Goal: Information Seeking & Learning: Compare options

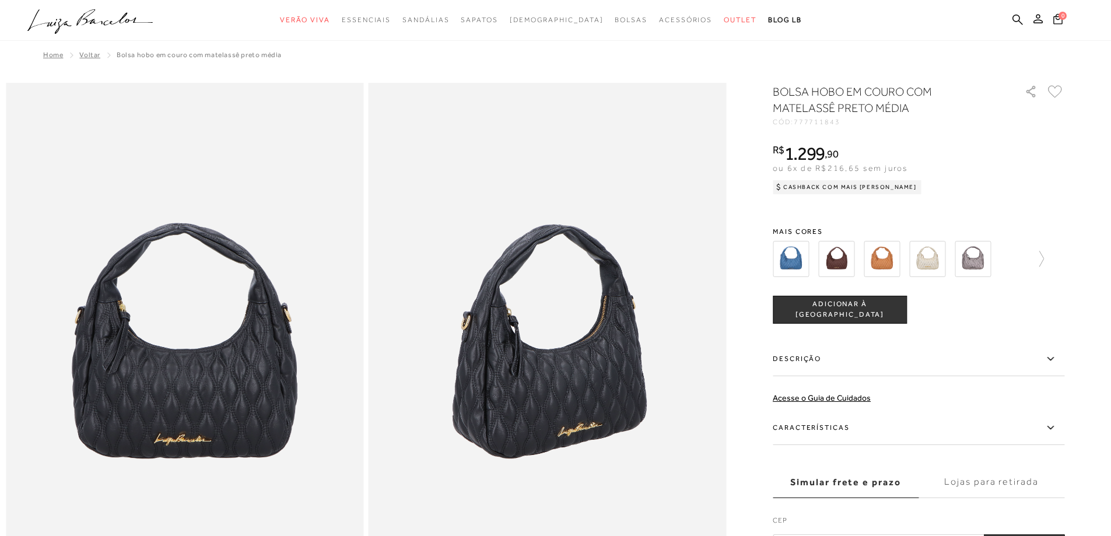
click at [880, 20] on ul ".a{fill-rule:evenodd;} Verão Viva Em alta Favoritos das Influenciadoras Apostas…" at bounding box center [546, 20] width 1039 height 22
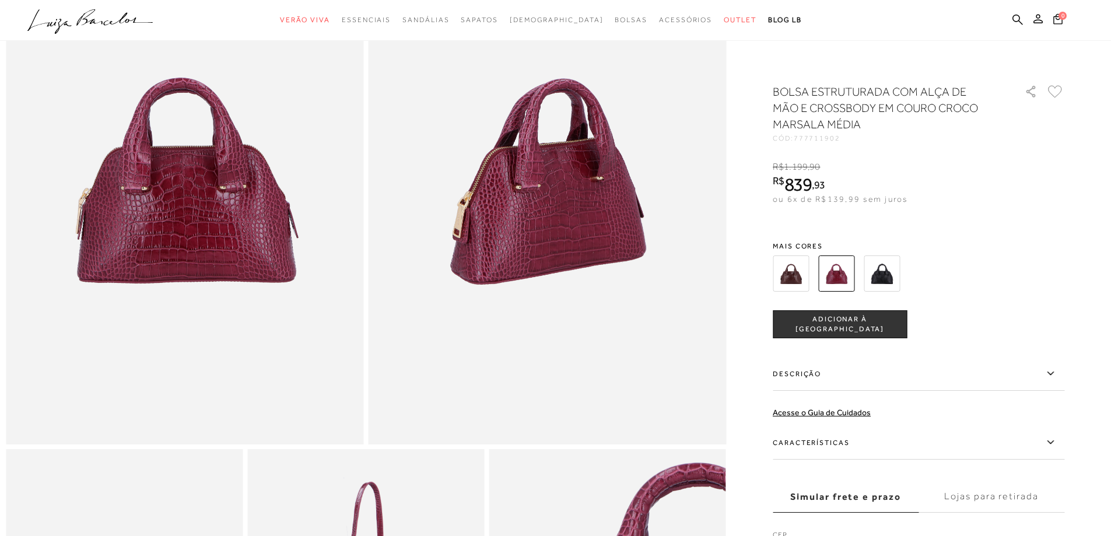
click at [798, 275] on img at bounding box center [791, 274] width 36 height 36
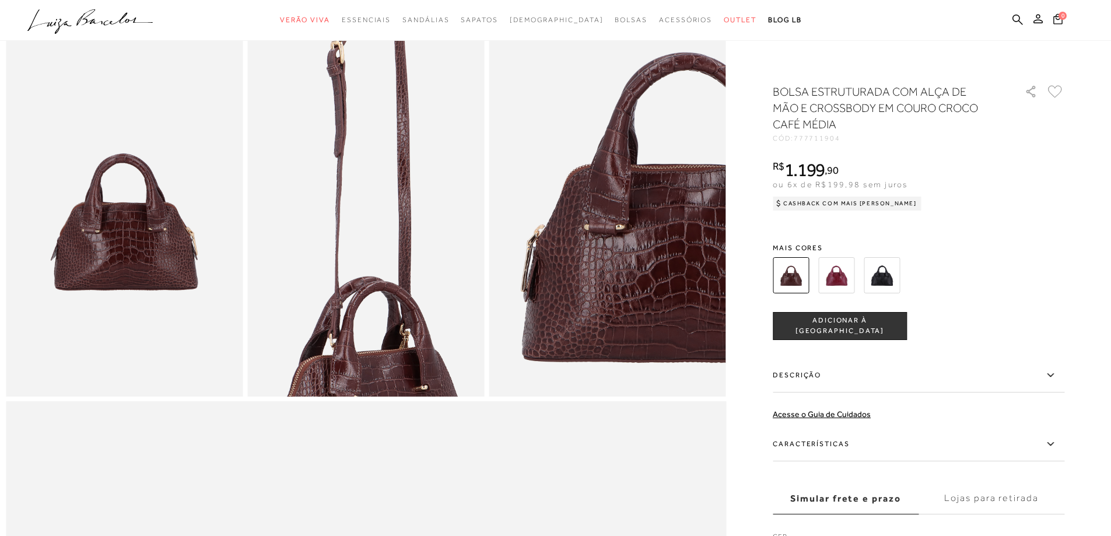
scroll to position [700, 0]
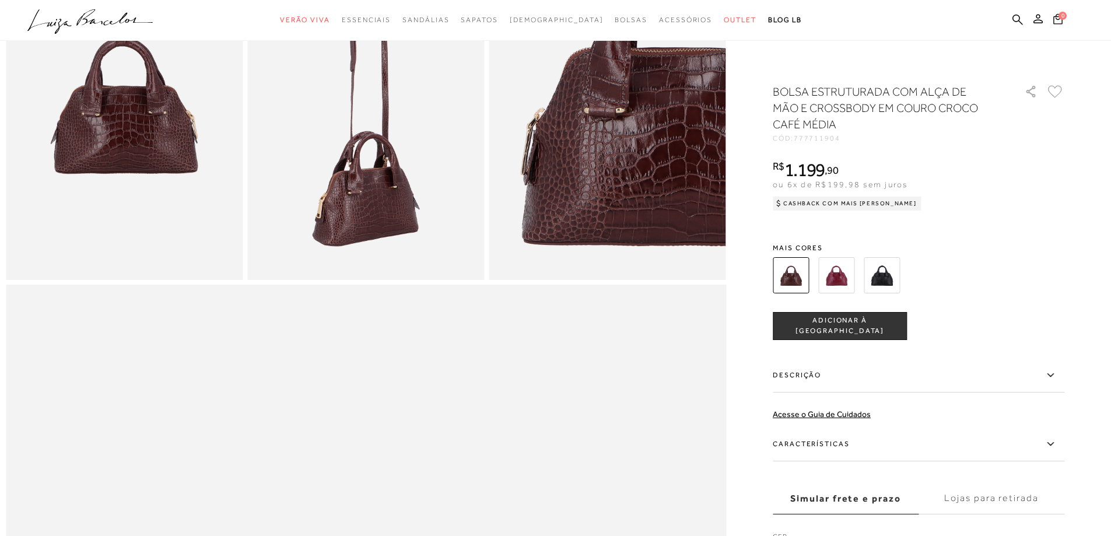
click at [1039, 229] on div "BOLSA ESTRUTURADA COM ALÇA DE MÃO E CROSSBODY EM COURO CROCO CAFÉ MÉDIA CÓD: 77…" at bounding box center [919, 328] width 292 height 491
